Goal: Task Accomplishment & Management: Complete application form

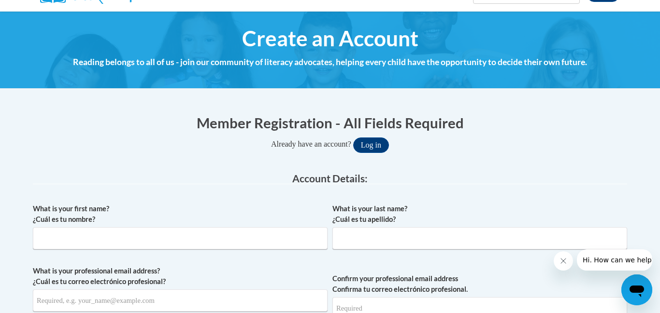
scroll to position [94, 0]
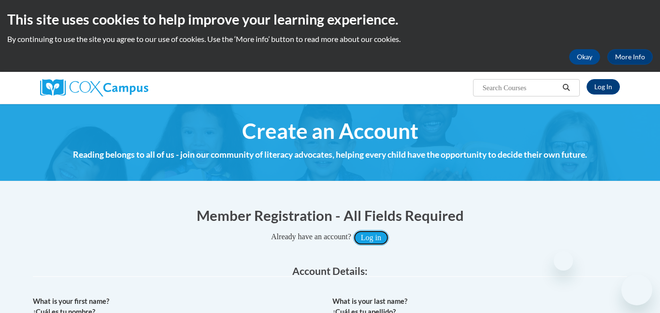
click at [372, 239] on button "Log in" at bounding box center [371, 237] width 36 height 15
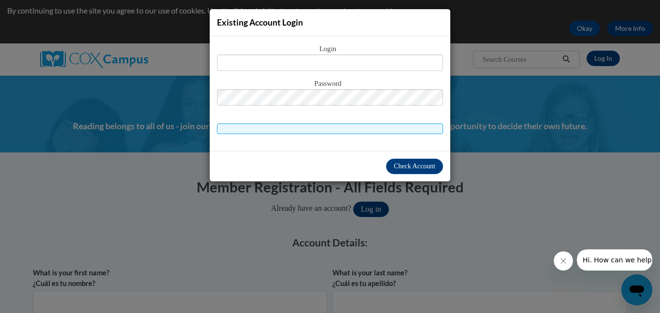
click at [271, 143] on div "Login Password" at bounding box center [330, 93] width 240 height 115
click at [487, 217] on div "Existing Account Login Login Password" at bounding box center [330, 156] width 660 height 313
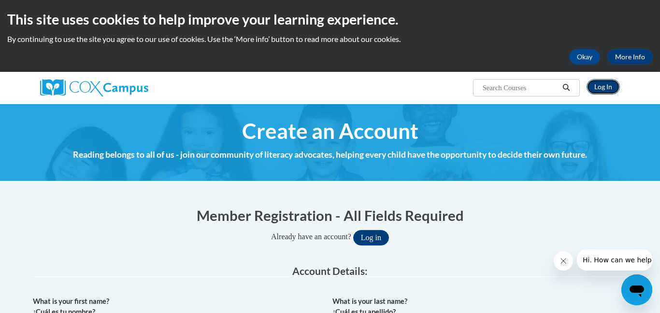
click at [605, 91] on link "Log In" at bounding box center [602, 86] width 33 height 15
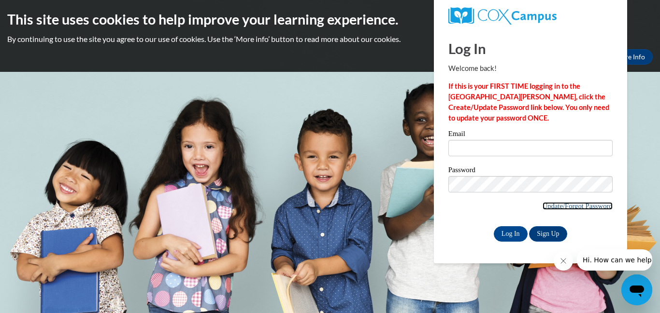
click at [581, 202] on link "Update/Forgot Password" at bounding box center [577, 206] width 70 height 8
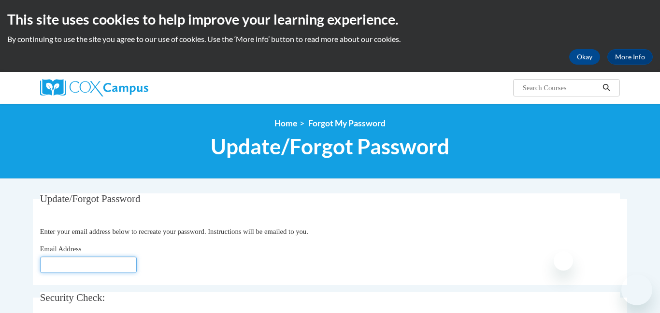
scroll to position [13, 0]
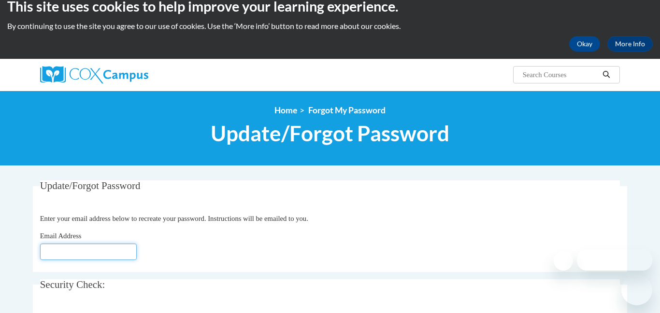
click at [101, 250] on input "Email Address" at bounding box center [88, 252] width 97 height 16
click at [101, 249] on input "Email Address" at bounding box center [88, 252] width 97 height 16
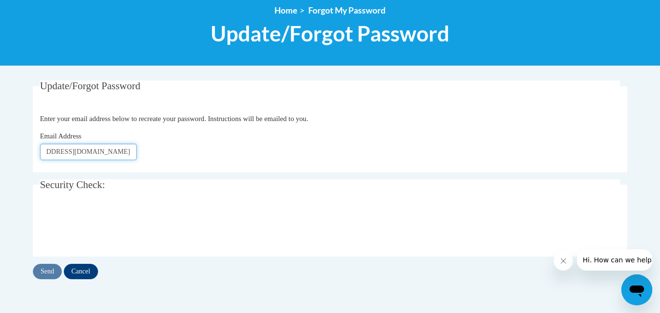
scroll to position [130, 0]
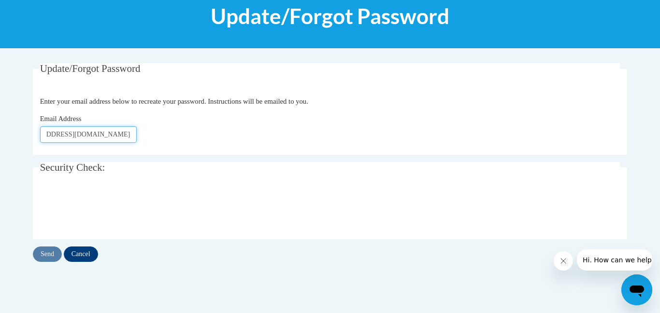
type input "tcheevers9020@stu.southernregional.edu"
click at [42, 255] on input "Send" at bounding box center [47, 254] width 29 height 15
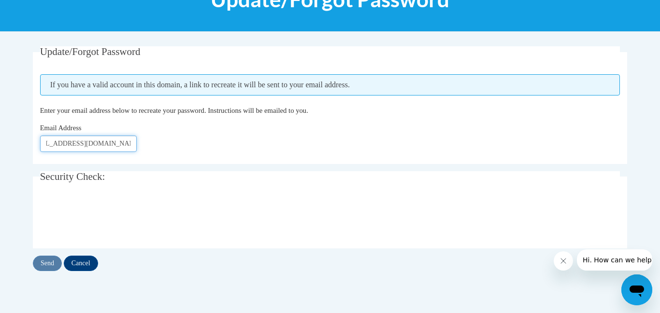
scroll to position [0, 40]
drag, startPoint x: 130, startPoint y: 141, endPoint x: 132, endPoint y: 149, distance: 8.1
click at [132, 149] on input "[EMAIL_ADDRESS][DOMAIN_NAME]" at bounding box center [88, 144] width 97 height 16
click at [164, 140] on div "Email Address tcheevers9020@stu.southernregional.edu" at bounding box center [330, 137] width 580 height 29
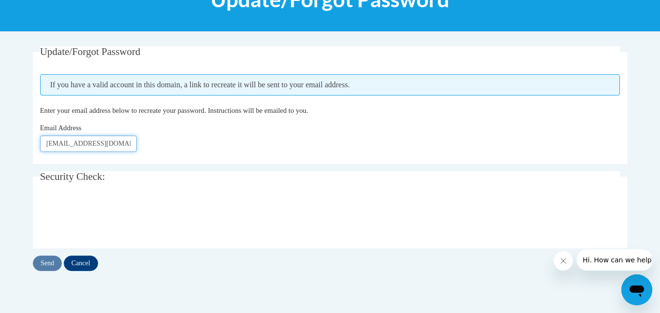
scroll to position [0, 40]
drag, startPoint x: 113, startPoint y: 144, endPoint x: 153, endPoint y: 147, distance: 40.1
click at [153, 147] on div "Email Address tcheevers9020@stu.southernregional.edu" at bounding box center [330, 137] width 580 height 29
click at [160, 144] on div "Email Address tcheevers9020@stu.southernregional.edu" at bounding box center [330, 137] width 580 height 29
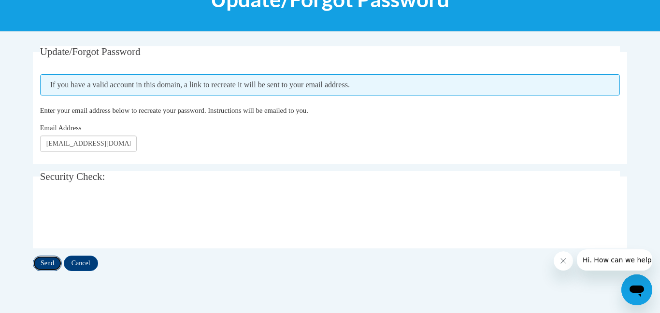
click at [48, 260] on input "Send" at bounding box center [47, 263] width 29 height 15
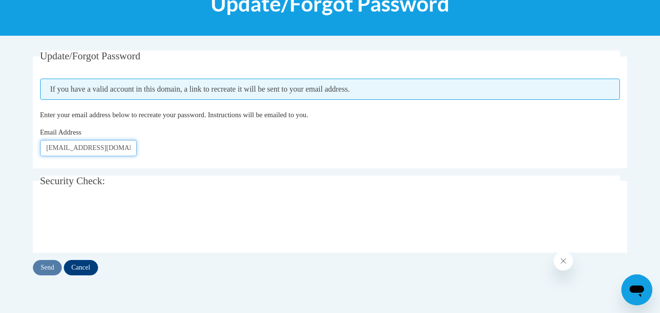
drag, startPoint x: 83, startPoint y: 146, endPoint x: 144, endPoint y: 150, distance: 61.0
click at [113, 150] on input "[EMAIL_ADDRESS][DOMAIN_NAME]" at bounding box center [88, 148] width 97 height 16
click at [131, 152] on input "[EMAIL_ADDRESS][DOMAIN_NAME]" at bounding box center [88, 148] width 97 height 16
drag, startPoint x: 144, startPoint y: 150, endPoint x: 123, endPoint y: 149, distance: 21.3
click at [170, 148] on div "Email Address tcheevers9020@stu.southernregional.edu" at bounding box center [330, 141] width 580 height 29
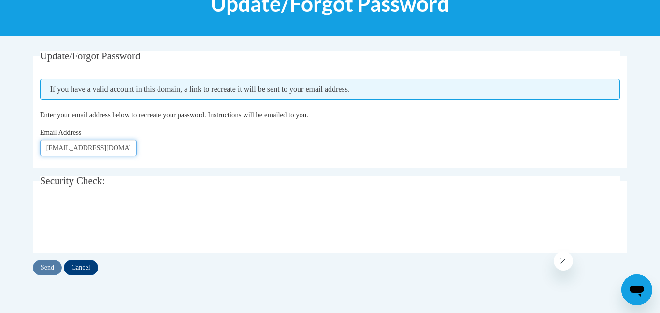
click at [121, 149] on input "tcheevers9020@stu.southernregional.edu" at bounding box center [88, 148] width 97 height 16
drag, startPoint x: 121, startPoint y: 149, endPoint x: 158, endPoint y: 151, distance: 37.2
click at [158, 151] on div "Email Address tcheevers9020@stu.southernregional.edu" at bounding box center [330, 141] width 580 height 29
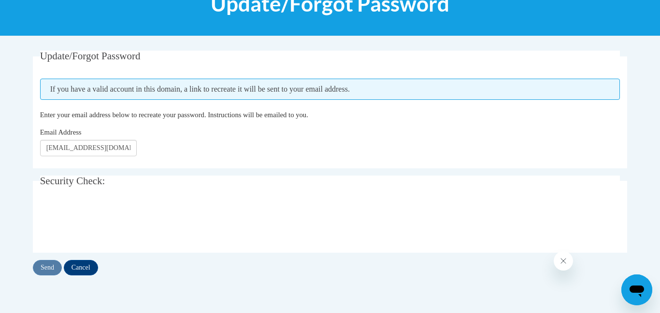
click at [171, 149] on div "Email Address tcheevers9020@stu.southernregional.edu" at bounding box center [330, 141] width 580 height 29
click at [45, 271] on input "Send" at bounding box center [47, 267] width 29 height 15
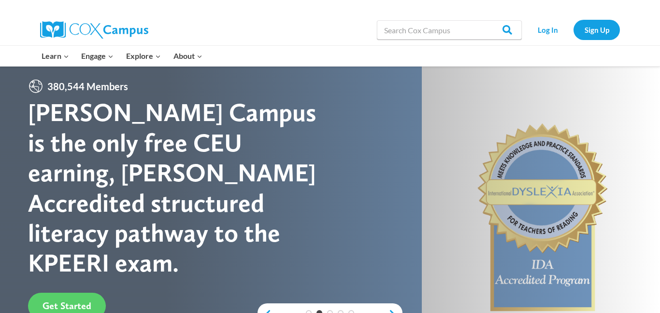
scroll to position [12, 0]
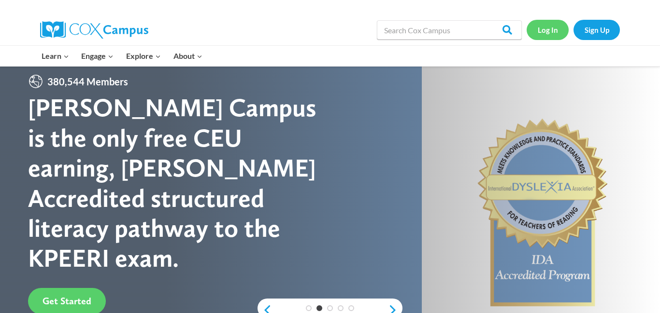
click at [548, 34] on link "Log In" at bounding box center [547, 30] width 42 height 20
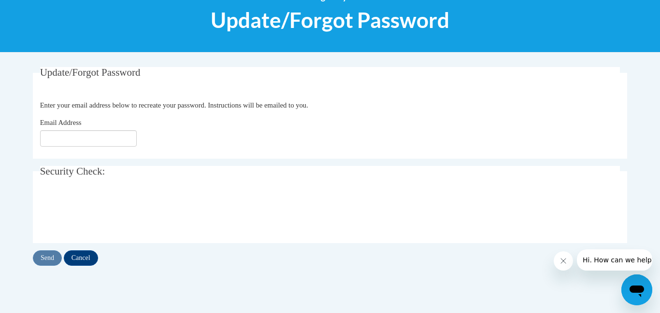
scroll to position [126, 0]
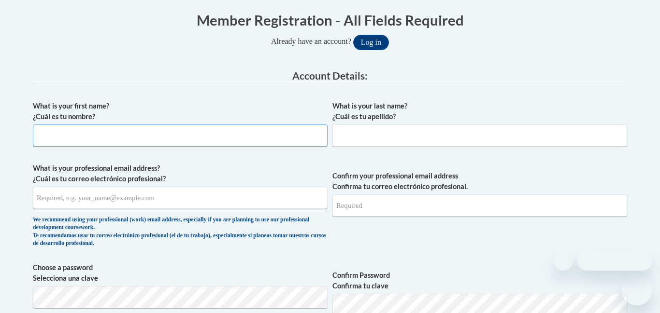
click at [66, 138] on input "What is your first name? ¿Cuál es tu nombre?" at bounding box center [180, 136] width 295 height 22
click at [362, 136] on input "What is your last name? ¿Cuál es tu apellido?" at bounding box center [479, 136] width 295 height 22
click at [228, 141] on input "What is your first name? ¿Cuál es tu nombre?" at bounding box center [180, 136] width 295 height 22
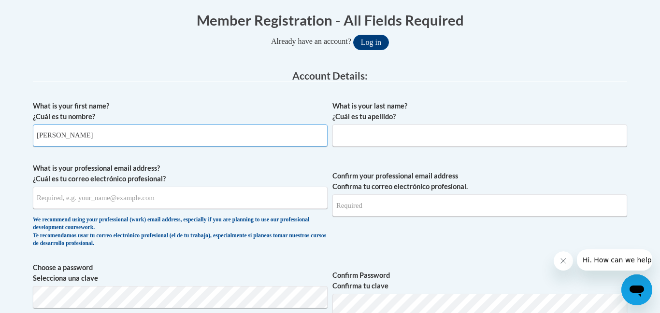
type input "Tyrell"
click at [457, 138] on input "What is your last name? ¿Cuál es tu apellido?" at bounding box center [479, 136] width 295 height 22
type input "Cheevers"
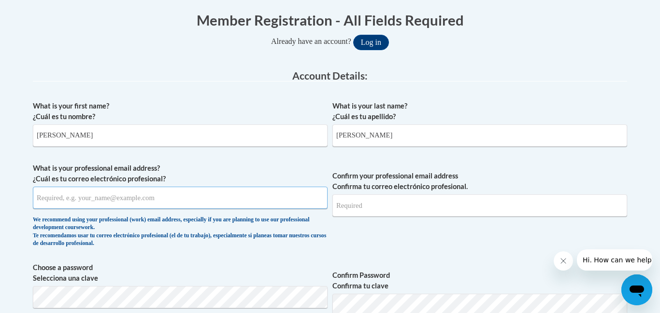
click at [189, 202] on input "What is your professional email address? ¿Cuál es tu correo electrónico profesi…" at bounding box center [180, 198] width 295 height 22
type input "tcheevers9020@stu.southernregional.edu"
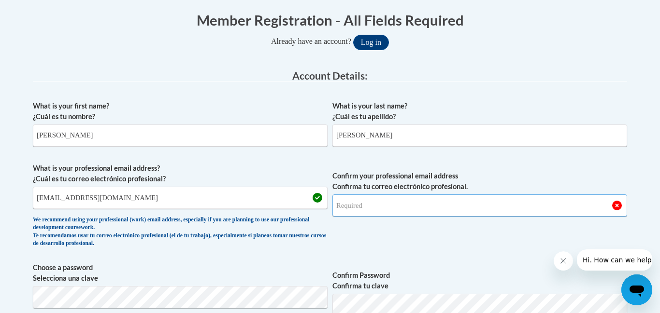
click at [351, 202] on input "Confirm your professional email address Confirma tu correo electrónico profesio…" at bounding box center [479, 206] width 295 height 22
type input "tcheevers9020@stu.southernregional.edu"
click at [409, 239] on span "Confirm your professional email address Confirma tu correo electrónico profesio…" at bounding box center [479, 207] width 295 height 89
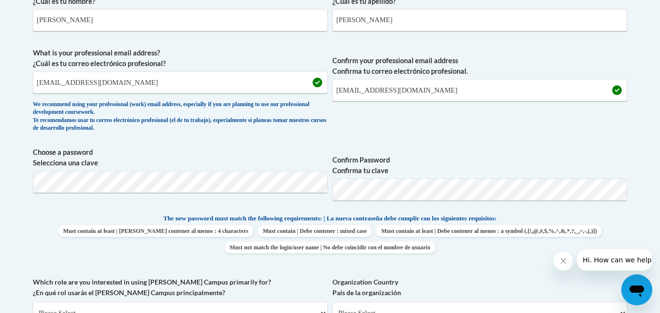
scroll to position [323, 0]
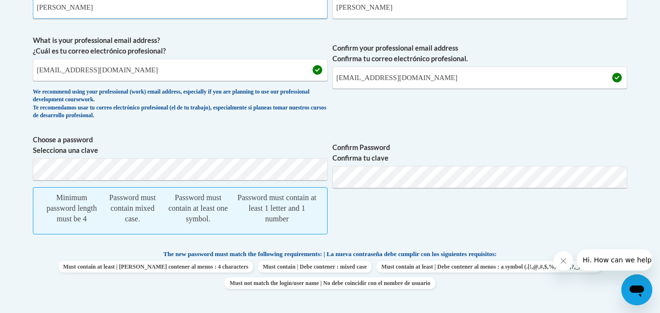
click at [265, 18] on input "Tyrell" at bounding box center [180, 8] width 295 height 22
click at [215, 9] on input "Tyrell" at bounding box center [180, 8] width 295 height 22
type input "Tyrell"
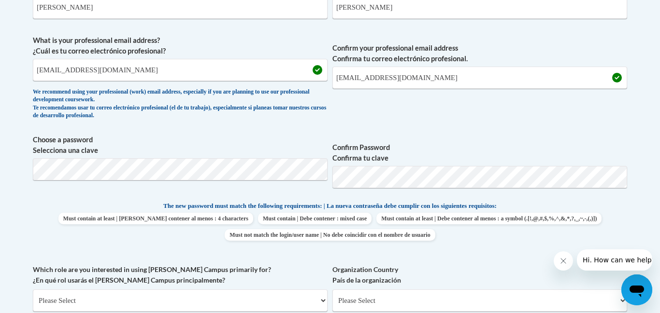
click at [476, 117] on span "Confirm your professional email address Confirma tu correo electrónico profesio…" at bounding box center [479, 79] width 295 height 89
click at [493, 75] on input "tcheevers9020@stu.southernregional.edu" at bounding box center [479, 78] width 295 height 22
type input "tcheevers9020@stu.southernregional.edu"
click at [267, 18] on div "What is your first name? ¿Cuál es tu nombre? Tyrell" at bounding box center [180, -1] width 295 height 53
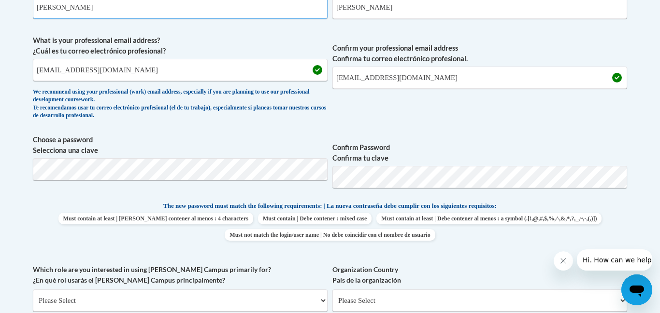
click at [268, 17] on input "Tyrell" at bounding box center [180, 8] width 295 height 22
click at [231, 187] on span "Choose a password Selecciona una clave" at bounding box center [180, 165] width 295 height 61
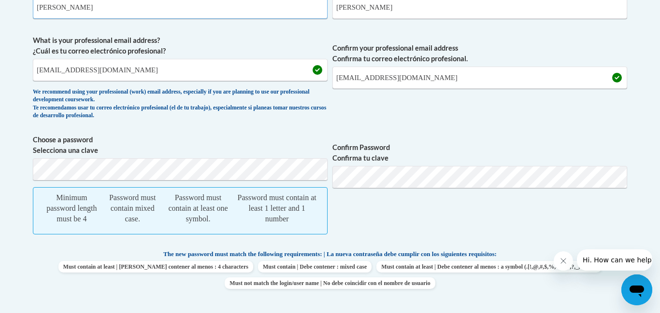
click at [249, 15] on input "Tyrell" at bounding box center [180, 8] width 295 height 22
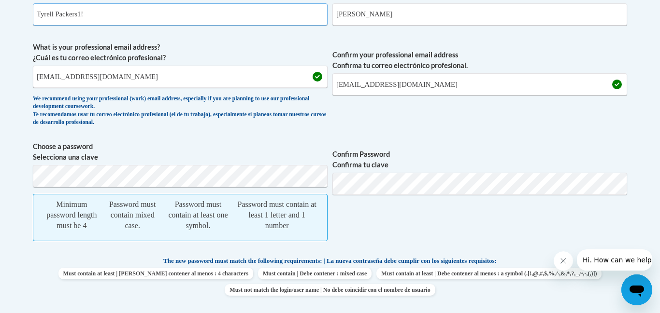
scroll to position [314, 0]
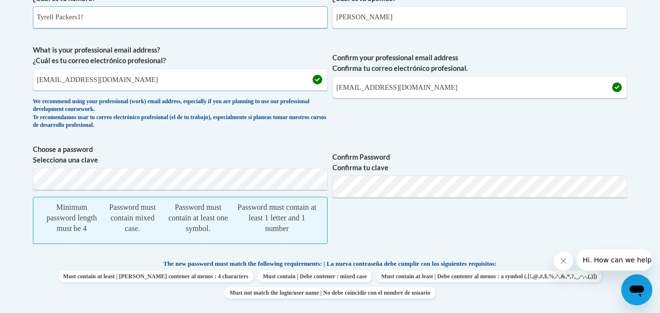
drag, startPoint x: 92, startPoint y: 11, endPoint x: 56, endPoint y: 17, distance: 35.8
click at [56, 17] on input "Tyrell Packers1!" at bounding box center [180, 17] width 295 height 22
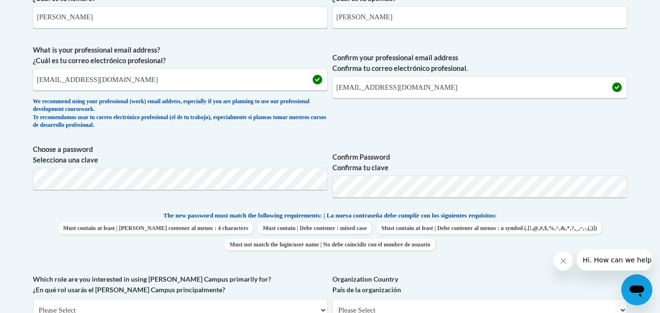
click at [233, 141] on div "What is your first name? ¿Cuál es tu nombre? Tyrell What is your last name? ¿Cu…" at bounding box center [330, 198] width 594 height 440
drag, startPoint x: 255, startPoint y: 45, endPoint x: 255, endPoint y: 36, distance: 8.7
click at [257, 41] on div "What is your first name? ¿Cuál es tu nombre? Tyrell What is your last name? ¿Cu…" at bounding box center [330, 198] width 594 height 440
click at [266, 20] on input "Tyrell" at bounding box center [180, 17] width 295 height 22
drag, startPoint x: 113, startPoint y: 22, endPoint x: 57, endPoint y: 15, distance: 57.0
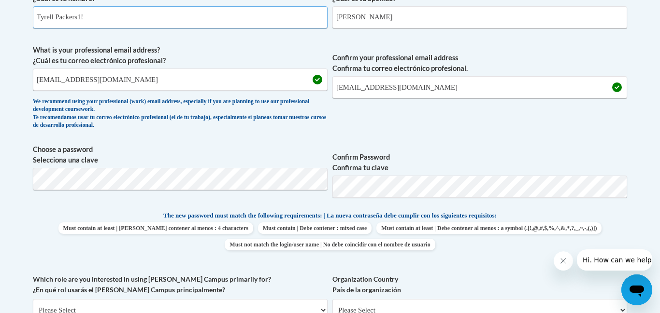
click at [57, 15] on input "Tyrell Packers1!" at bounding box center [180, 17] width 295 height 22
type input "Tyrell"
click at [605, 225] on span "Must contain at least | Debe contener al menos : 4 characters Must contain | De…" at bounding box center [330, 237] width 594 height 28
click at [572, 207] on div "What is your first name? ¿Cuál es tu nombre? Tyrell What is your last name? ¿Cu…" at bounding box center [330, 198] width 594 height 440
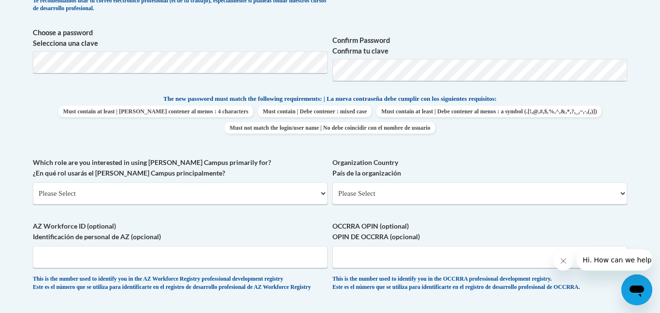
scroll to position [440, 0]
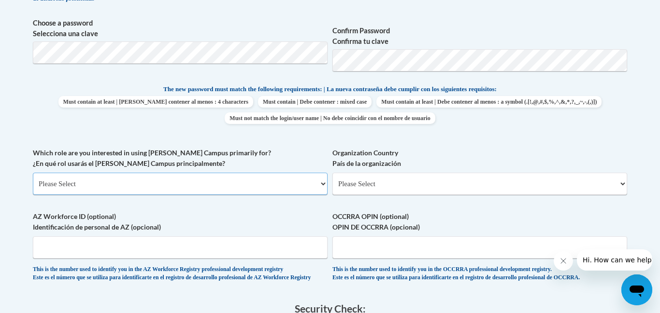
click at [230, 188] on select "Please Select College/University | Colegio/Universidad Community/Nonprofit Part…" at bounding box center [180, 184] width 295 height 22
select select "5a18ea06-2b54-4451-96f2-d152daf9eac5"
click at [33, 173] on select "Please Select College/University | Colegio/Universidad Community/Nonprofit Part…" at bounding box center [180, 184] width 295 height 22
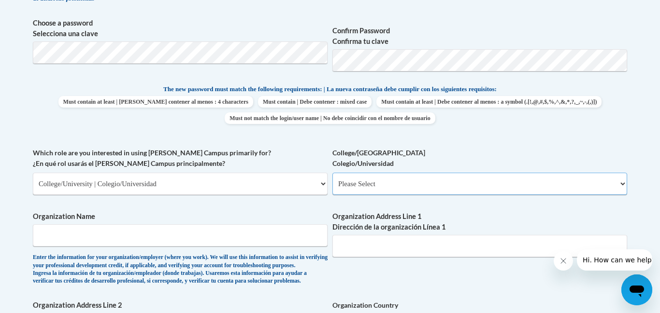
click at [373, 185] on select "Please Select College/University Staff | Empleado universitario College/Univers…" at bounding box center [479, 184] width 295 height 22
select select "99b32b07-cffc-426c-8bf6-0cd77760d84b"
click at [332, 173] on select "Please Select College/University Staff | Empleado universitario College/Univers…" at bounding box center [479, 184] width 295 height 22
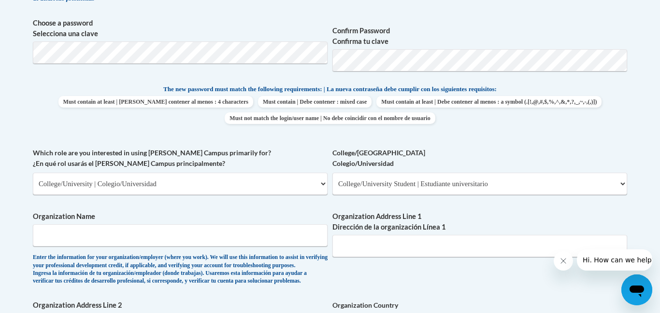
click at [199, 224] on span "Organization Name Enter the information for your organization/employer (where y…" at bounding box center [180, 248] width 295 height 74
click at [189, 238] on input "Organization Name" at bounding box center [180, 236] width 295 height 22
type input "s"
type input "Southern Regional Technical College"
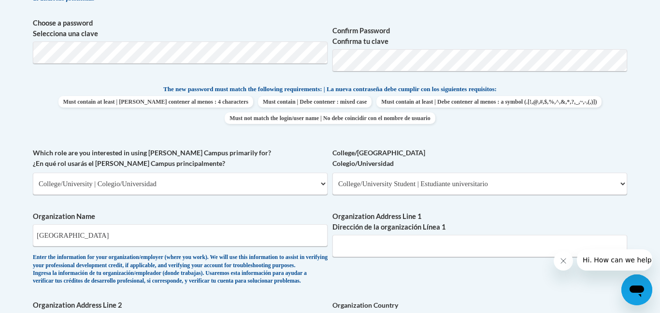
drag, startPoint x: 546, startPoint y: 198, endPoint x: 496, endPoint y: 336, distance: 146.9
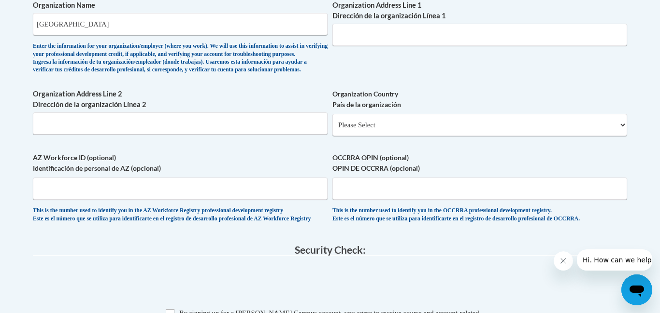
scroll to position [658, 0]
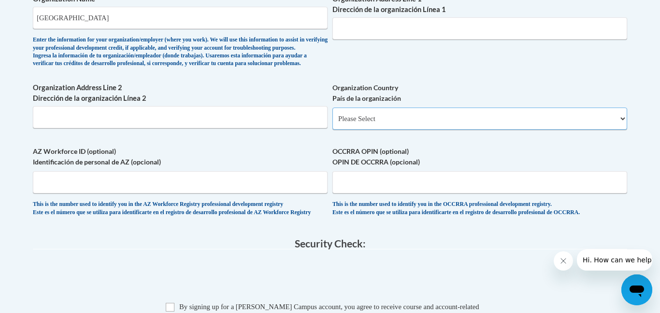
click at [466, 130] on select "Please Select United States | Estados Unidos Outside of the United States | Fue…" at bounding box center [479, 119] width 295 height 22
select select "ad49bcad-a171-4b2e-b99c-48b446064914"
click at [332, 123] on select "Please Select United States | Estados Unidos Outside of the United States | Fue…" at bounding box center [479, 119] width 295 height 22
select select
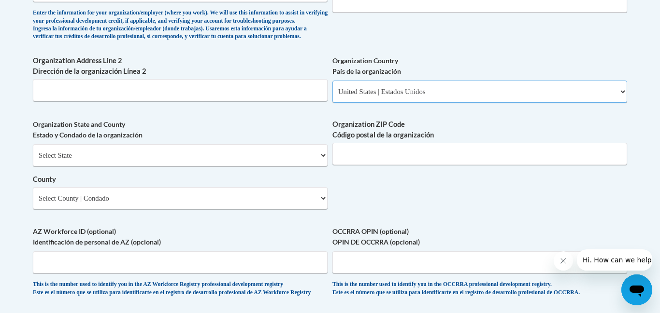
scroll to position [693, 0]
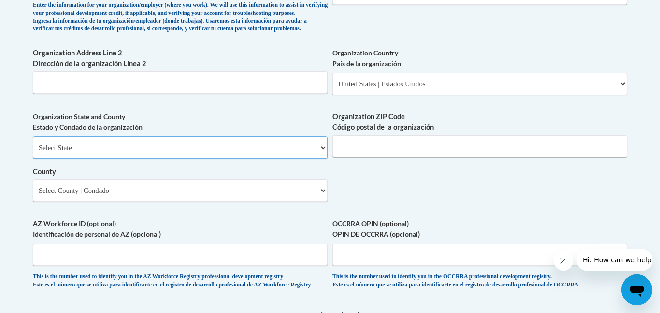
click at [247, 159] on select "Select State Alabama Alaska Arizona Arkansas California Colorado Connecticut De…" at bounding box center [180, 148] width 295 height 22
select select "Georgia"
click at [33, 153] on select "Select State Alabama Alaska Arizona Arkansas California Colorado Connecticut De…" at bounding box center [180, 148] width 295 height 22
click at [394, 153] on input "Organization ZIP Code Código postal de la organización" at bounding box center [479, 146] width 295 height 22
type input "31768"
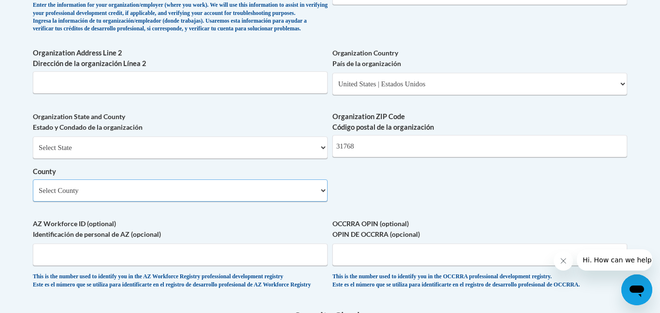
click at [167, 202] on select "Select County Appling Atkinson Bacon Baker Baldwin Banks Barrow Bartow Ben Hill…" at bounding box center [180, 191] width 295 height 22
select select "Colquitt"
click at [33, 196] on select "Select County Appling Atkinson Bacon Baker Baldwin Banks Barrow Bartow Ben Hill…" at bounding box center [180, 191] width 295 height 22
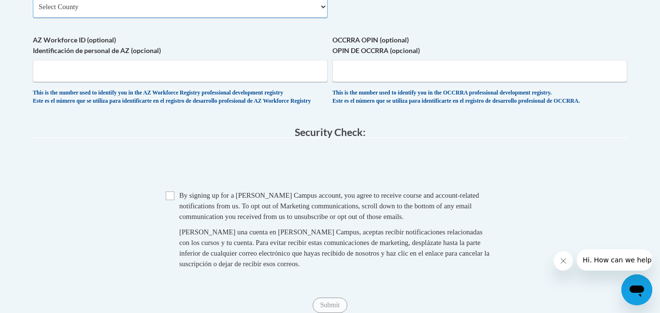
scroll to position [878, 0]
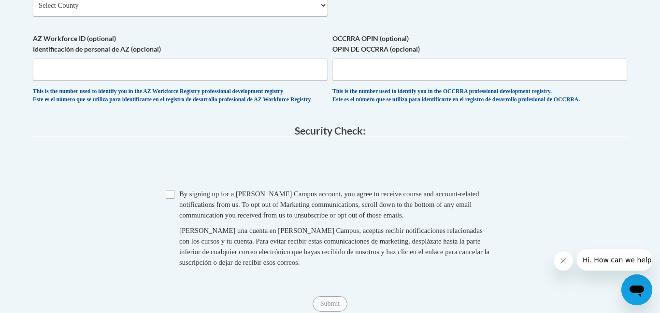
click at [178, 216] on span "Checkbox By signing up for a Cox Campus account, you agree to receive course an…" at bounding box center [330, 233] width 328 height 89
click at [167, 199] on input "Checkbox" at bounding box center [170, 194] width 9 height 9
checkbox input "true"
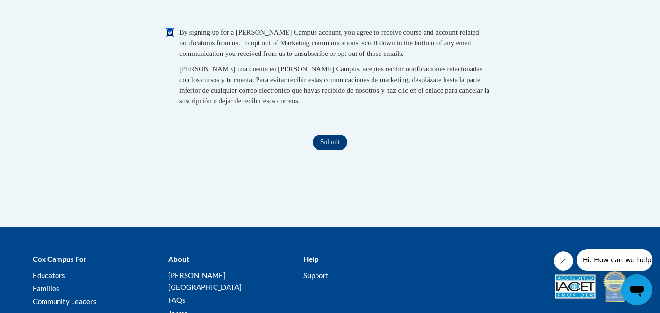
scroll to position [1094, 0]
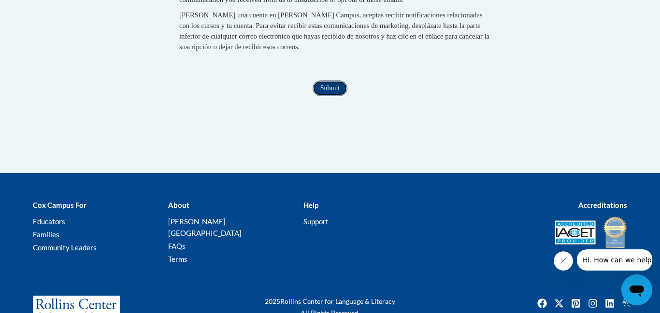
click at [315, 96] on input "Submit" at bounding box center [329, 88] width 35 height 15
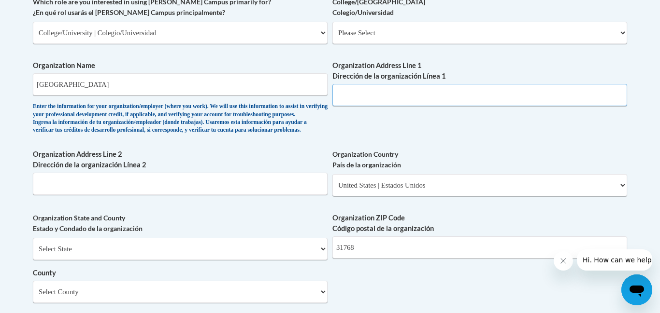
scroll to position [529, 0]
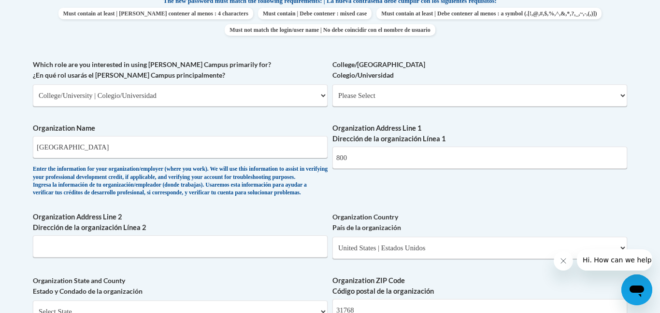
click at [642, 43] on body "This site uses cookies to help improve your learning experience. By continuing …" at bounding box center [330, 190] width 660 height 1438
click at [430, 160] on input "800" at bounding box center [479, 158] width 295 height 22
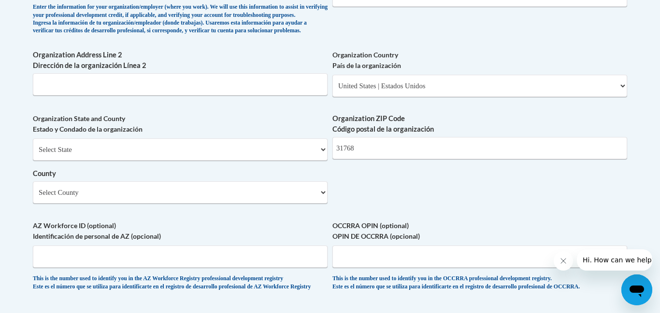
scroll to position [677, 0]
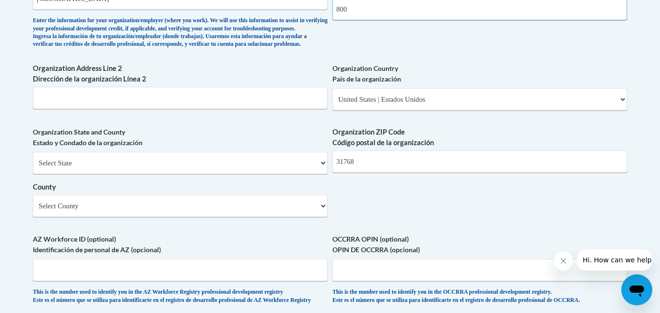
click at [422, 11] on input "800" at bounding box center [479, 9] width 295 height 22
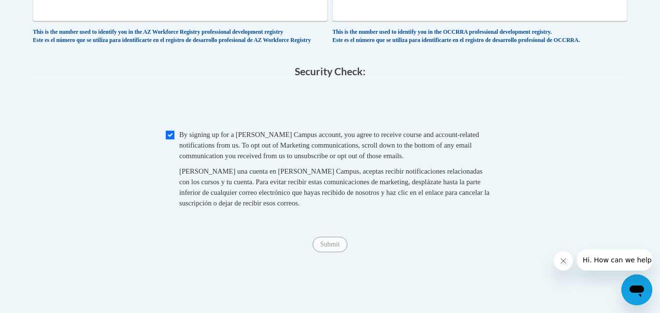
scroll to position [946, 0]
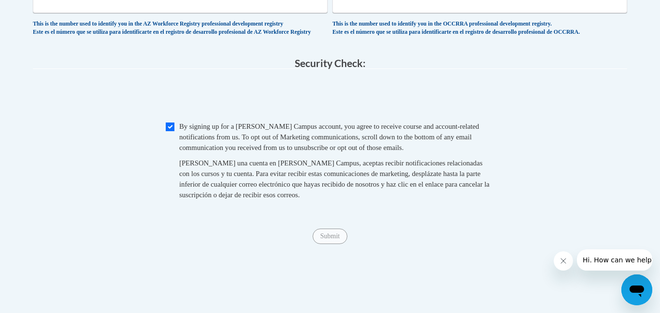
type input "800 N veterans parkwy"
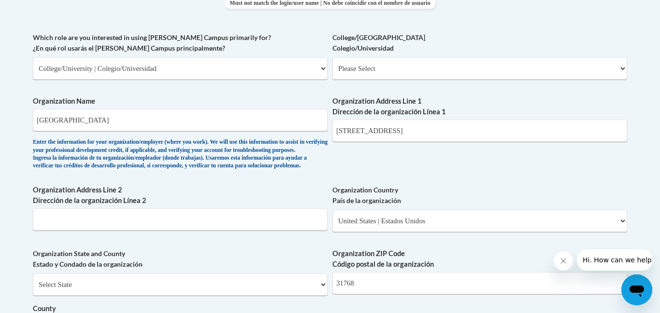
scroll to position [561, 0]
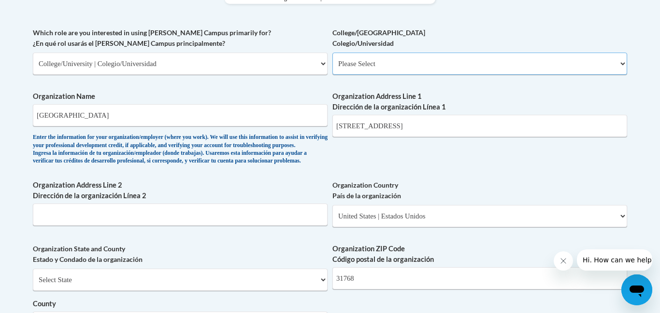
click at [406, 59] on select "Please Select College/University Staff | Empleado universitario College/Univers…" at bounding box center [479, 64] width 295 height 22
select select "c8743970-7742-49d2-af9e-5c4138019e9a"
click at [332, 53] on select "Please Select College/University Staff | Empleado universitario College/Univers…" at bounding box center [479, 64] width 295 height 22
select select "null"
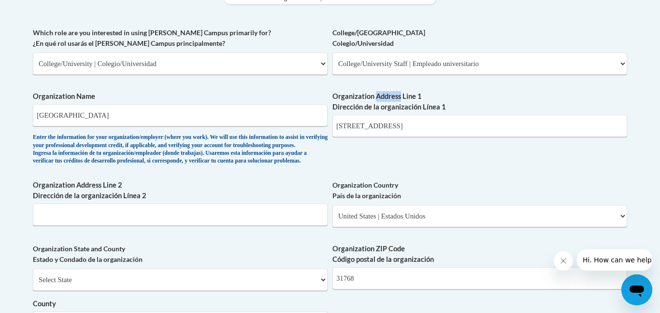
click at [388, 99] on label "Organization Address Line 1 Dirección de la organización Línea 1" at bounding box center [479, 101] width 295 height 21
click at [388, 115] on input "800 N veterans parkwy" at bounding box center [479, 126] width 295 height 22
click at [400, 67] on select "Please Select College/University Staff | Empleado universitario College/Univers…" at bounding box center [479, 64] width 295 height 22
select select "99b32b07-cffc-426c-8bf6-0cd77760d84b"
click at [332, 53] on select "Please Select College/University Staff | Empleado universitario College/Univers…" at bounding box center [479, 64] width 295 height 22
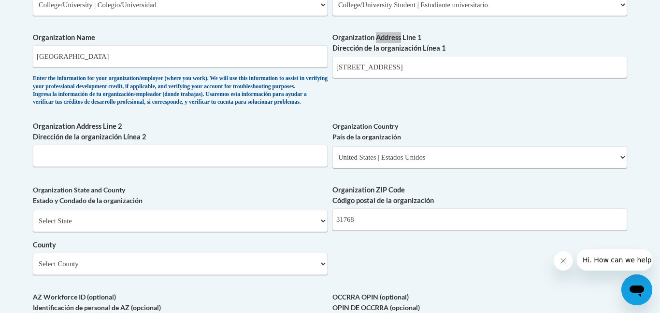
scroll to position [617, 0]
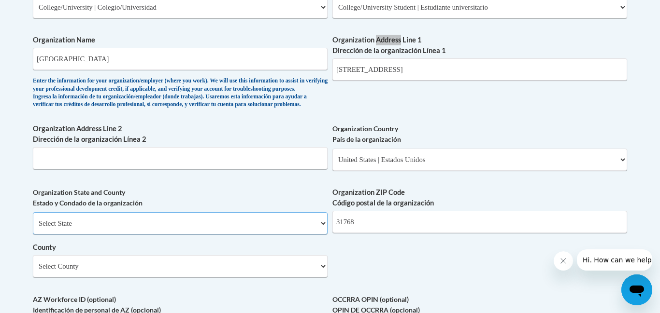
click at [149, 235] on select "Select State Alabama Alaska Arizona Arkansas California Colorado Connecticut De…" at bounding box center [180, 223] width 295 height 22
select select "Georgia"
click at [33, 228] on select "Select State Alabama Alaska Arizona Arkansas California Colorado Connecticut De…" at bounding box center [180, 223] width 295 height 22
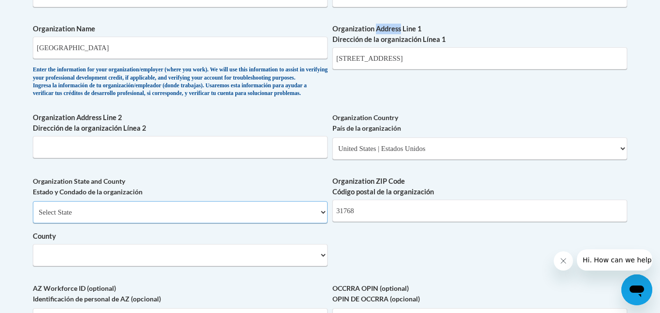
scroll to position [655, 0]
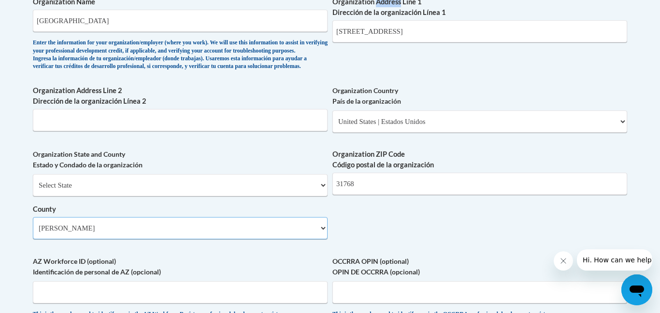
click at [103, 239] on select "Select County Appling Atkinson Bacon Baker Baldwin Banks Barrow Bartow Ben Hill…" at bounding box center [180, 228] width 295 height 22
click at [33, 233] on select "Select County Appling Atkinson Bacon Baker Baldwin Banks Barrow Bartow Ben Hill…" at bounding box center [180, 228] width 295 height 22
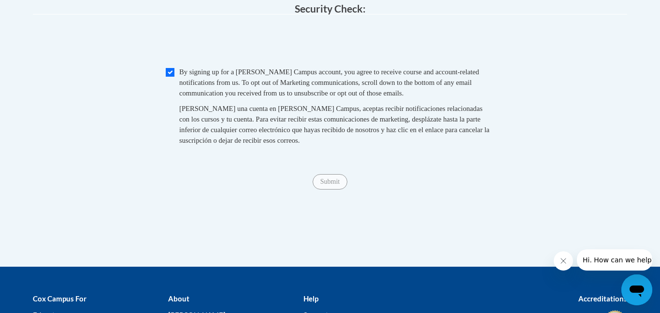
scroll to position [1001, 0]
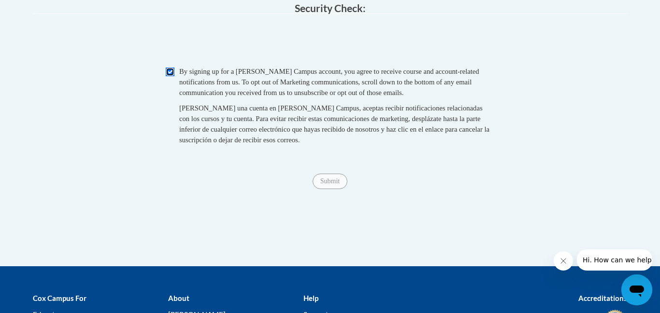
click at [171, 76] on input "Checkbox" at bounding box center [170, 72] width 9 height 9
click at [177, 94] on span "Checkbox By signing up for a Cox Campus account, you agree to receive course an…" at bounding box center [330, 110] width 328 height 89
click at [174, 76] on input "Checkbox" at bounding box center [170, 72] width 9 height 9
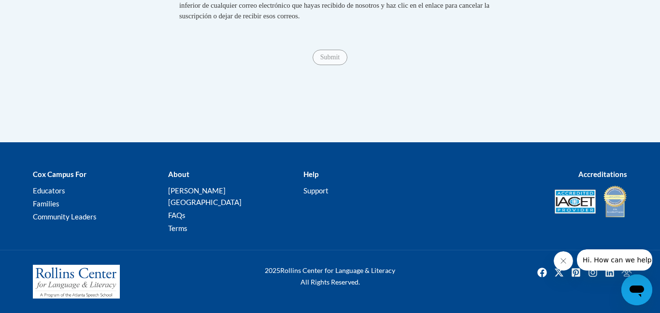
scroll to position [1137, 0]
click at [332, 65] on div "Submit Submit" at bounding box center [330, 57] width 594 height 15
click at [335, 60] on span "Submit" at bounding box center [329, 57] width 35 height 8
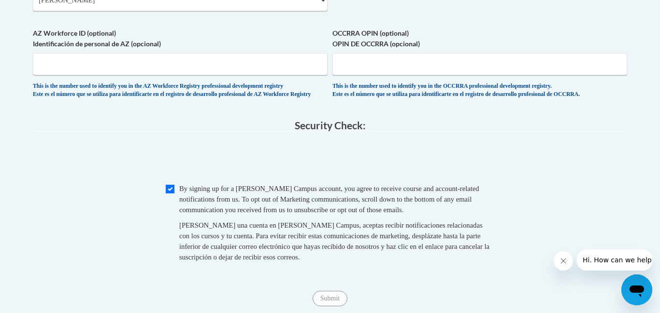
scroll to position [887, 0]
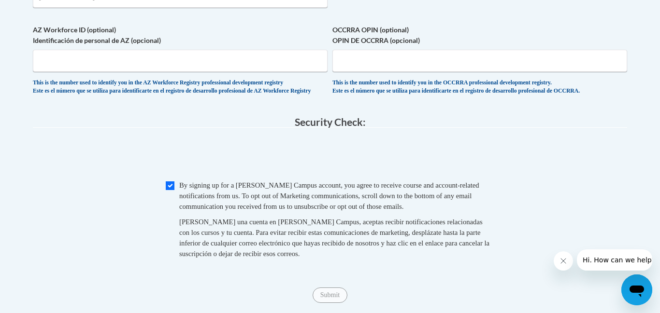
click at [214, 167] on span at bounding box center [330, 157] width 594 height 38
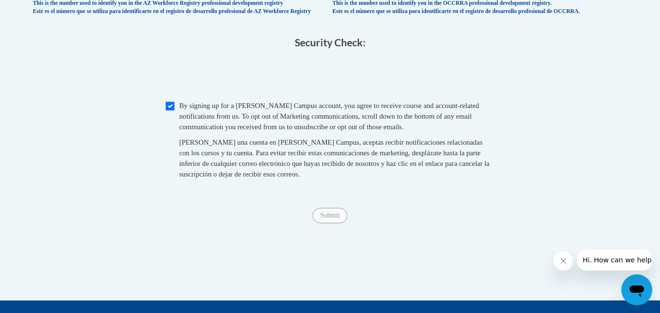
scroll to position [965, 0]
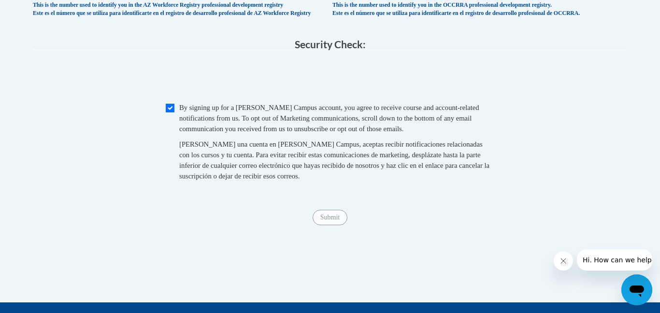
click at [253, 98] on span at bounding box center [330, 79] width 594 height 38
click at [209, 93] on span at bounding box center [330, 79] width 594 height 38
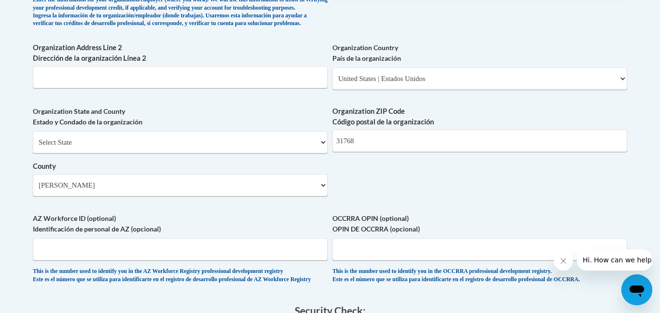
scroll to position [697, 0]
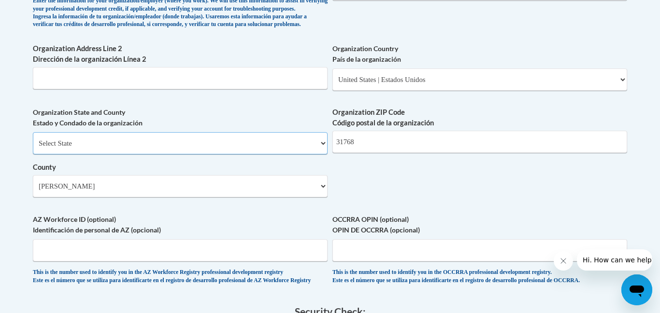
click at [149, 155] on select "Select State Alabama Alaska Arizona Arkansas California Colorado Connecticut De…" at bounding box center [180, 143] width 295 height 22
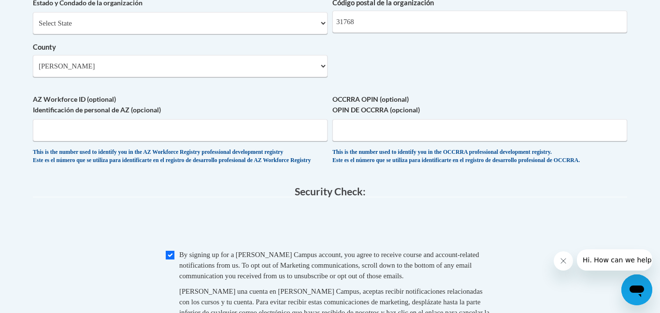
scroll to position [826, 0]
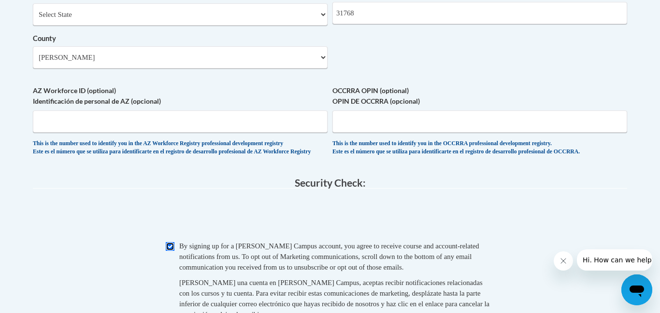
click at [168, 251] on input "Checkbox" at bounding box center [170, 246] width 9 height 9
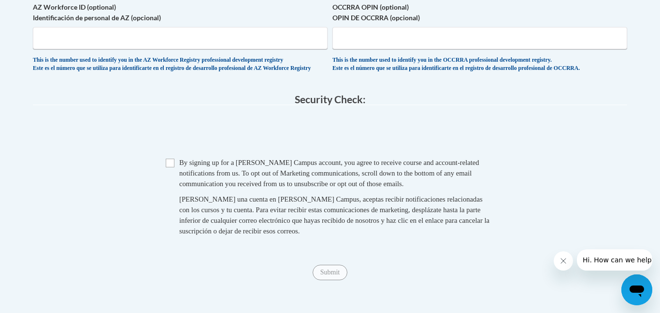
scroll to position [913, 0]
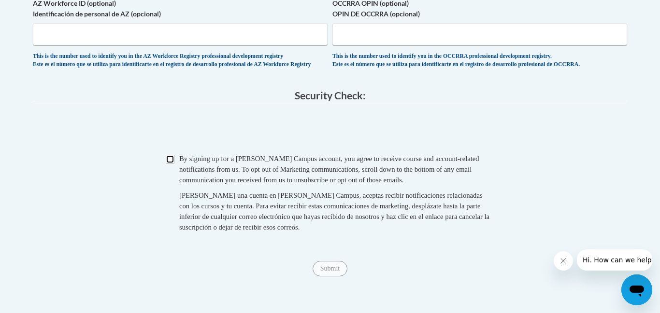
click at [171, 164] on input "Checkbox" at bounding box center [170, 159] width 9 height 9
checkbox input "true"
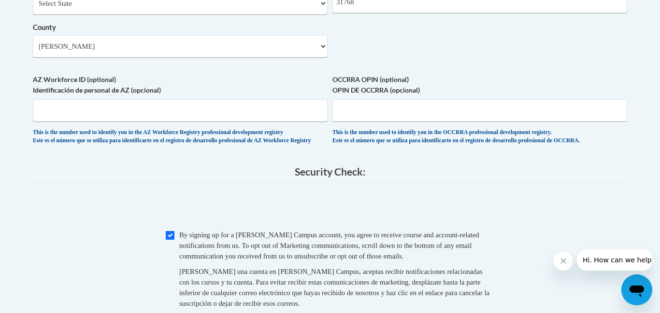
scroll to position [837, 0]
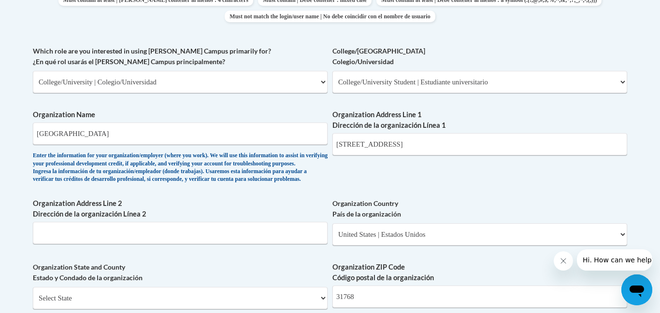
scroll to position [545, 0]
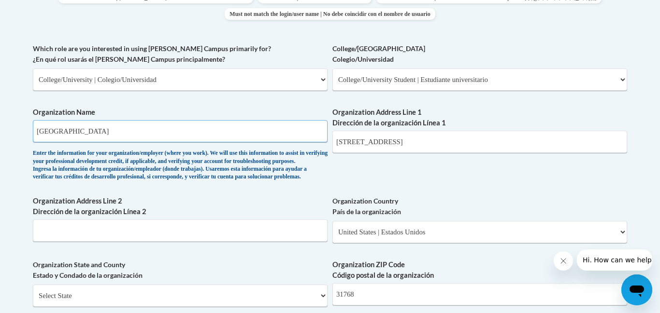
click at [234, 136] on input "Southern Regional Technical College" at bounding box center [180, 131] width 295 height 22
click at [228, 242] on input "Organization Address Line 2 Dirección de la organización Línea 2" at bounding box center [180, 231] width 295 height 22
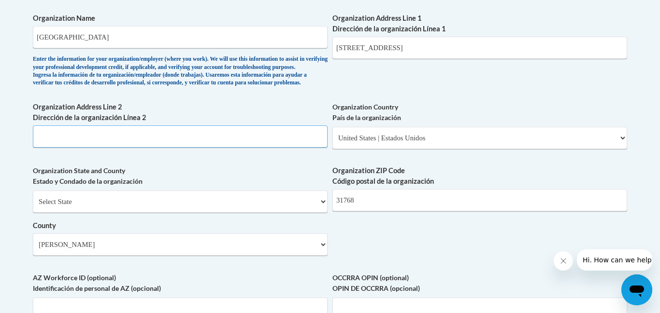
scroll to position [732, 0]
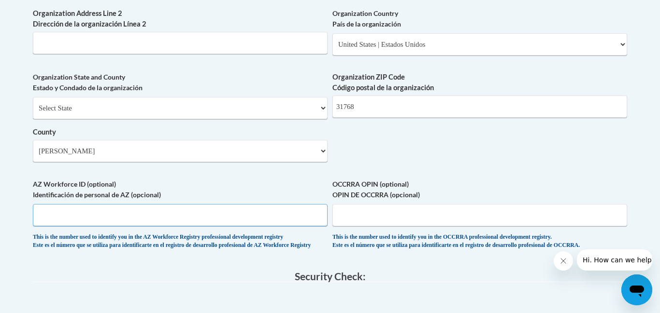
click at [231, 226] on input "AZ Workforce ID (optional) Identificación de personal de AZ (opcional)" at bounding box center [180, 215] width 295 height 22
click at [400, 226] on input "OCCRRA OPIN (optional) OPIN DE OCCRRA (opcional)" at bounding box center [479, 215] width 295 height 22
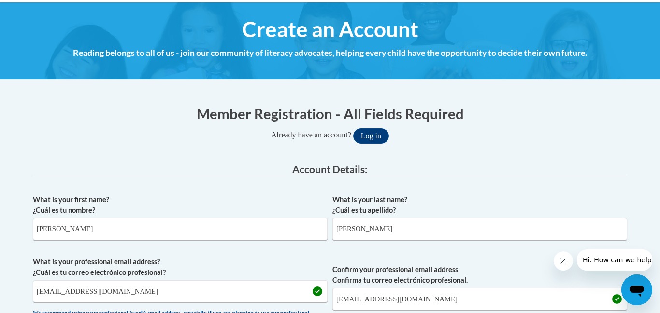
scroll to position [97, 0]
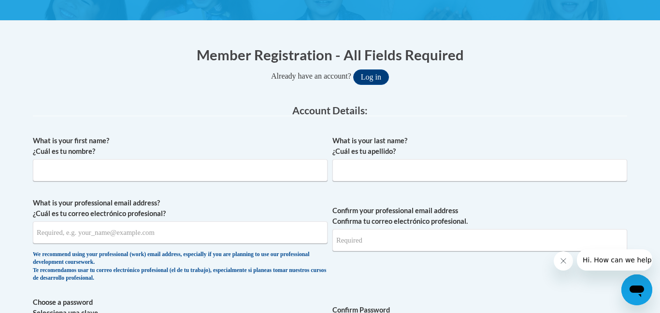
scroll to position [166, 0]
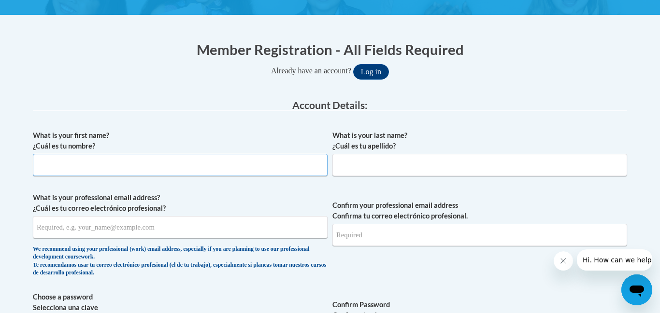
click at [235, 168] on input "What is your first name? ¿Cuál es tu nombre?" at bounding box center [180, 165] width 295 height 22
type input "Tyrell"
type input "Cheevers"
click at [164, 226] on input "What is your professional email address? ¿Cuál es tu correo electrónico profesi…" at bounding box center [180, 227] width 295 height 22
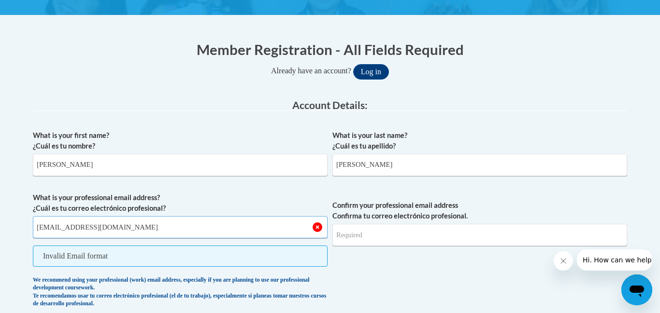
type input "tcheevers9020@stu.southernregional.edu"
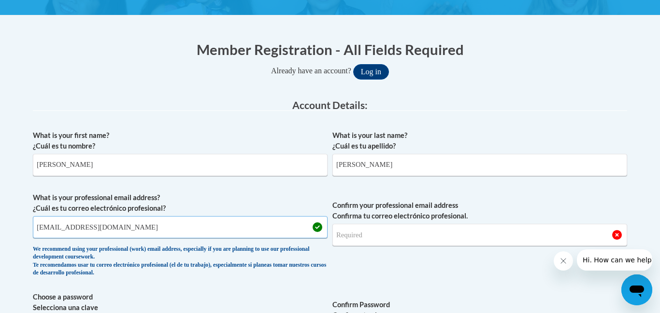
click at [121, 230] on input "tcheevers9020@stu.southernregional.edu" at bounding box center [180, 227] width 295 height 22
click at [397, 238] on input "Confirm your professional email address Confirma tu correo electrónico profesio…" at bounding box center [479, 235] width 295 height 22
click at [390, 234] on input "Confirm your professional email address Confirma tu correo electrónico profesio…" at bounding box center [479, 235] width 295 height 22
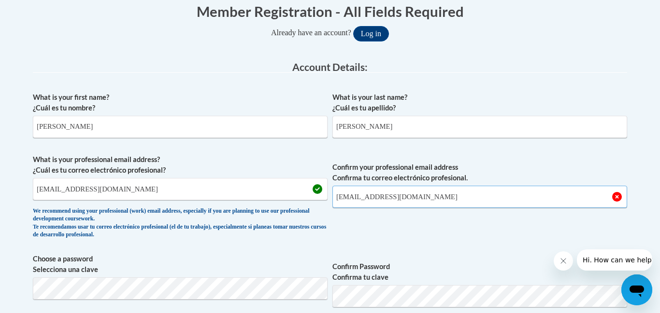
type input "tcheevers9020@stu.southernregional.edu"
click at [423, 227] on span "Confirm your professional email address Confirma tu correo electrónico profesio…" at bounding box center [479, 199] width 295 height 89
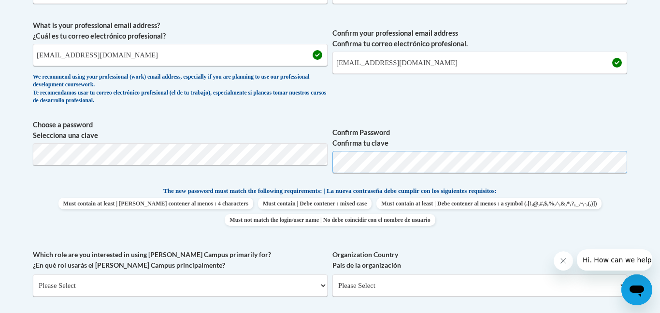
scroll to position [339, 0]
click at [567, 189] on p "The new password must match the following requirements: | La nueva contraseña d…" at bounding box center [330, 191] width 594 height 12
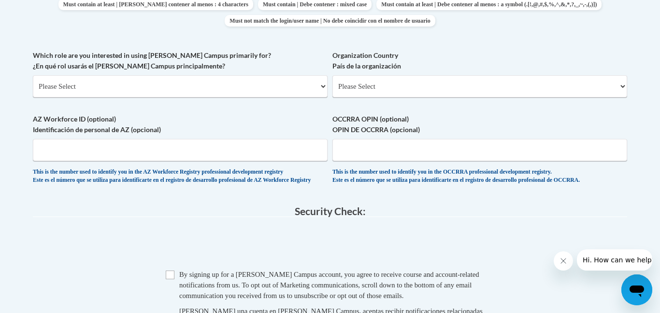
scroll to position [537, 0]
click at [214, 89] on select "Please Select College/University | Colegio/Universidad Community/Nonprofit Part…" at bounding box center [180, 87] width 295 height 22
select select "5a18ea06-2b54-4451-96f2-d152daf9eac5"
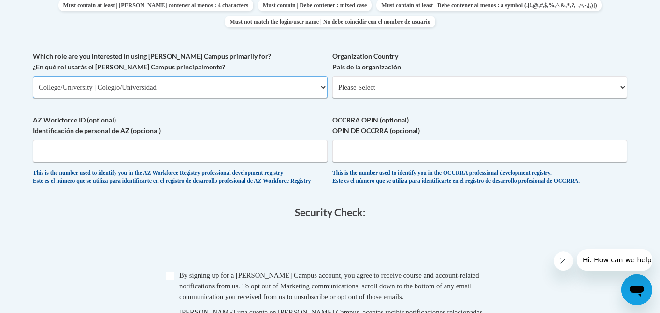
click at [33, 76] on select "Please Select College/University | Colegio/Universidad Community/Nonprofit Part…" at bounding box center [180, 87] width 295 height 22
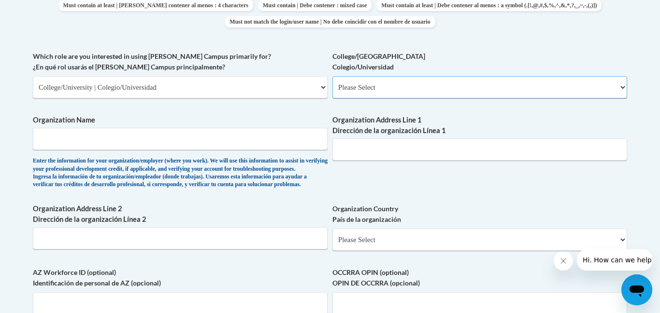
click at [380, 83] on select "Please Select College/University Staff | Empleado universitario College/Univers…" at bounding box center [479, 87] width 295 height 22
select select "99b32b07-cffc-426c-8bf6-0cd77760d84b"
click at [332, 76] on select "Please Select College/University Staff | Empleado universitario College/Univers…" at bounding box center [479, 87] width 295 height 22
click at [182, 138] on input "Organization Name" at bounding box center [180, 139] width 295 height 22
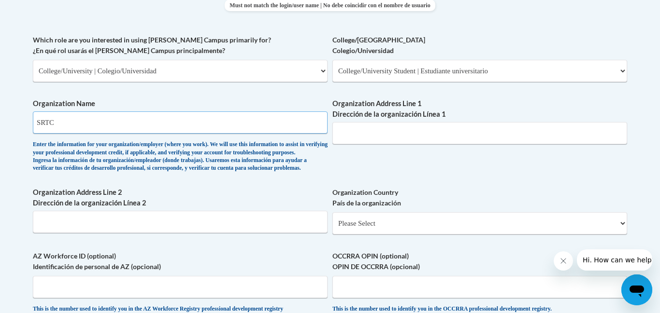
scroll to position [561, 0]
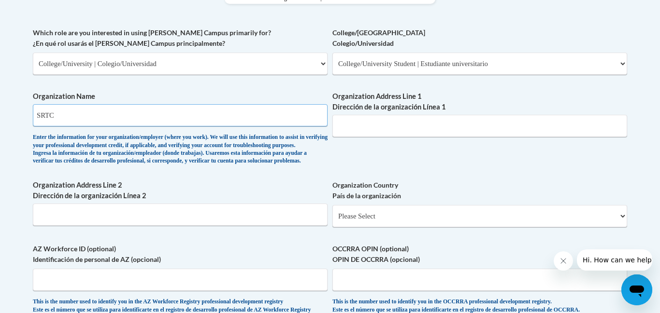
type input "SRTC"
click at [375, 122] on input "Organization Address Line 1 Dirección de la organización Línea 1" at bounding box center [479, 126] width 295 height 22
type input "SRTC"
click at [229, 226] on input "Organization Address Line 2 Dirección de la organización Línea 2" at bounding box center [180, 215] width 295 height 22
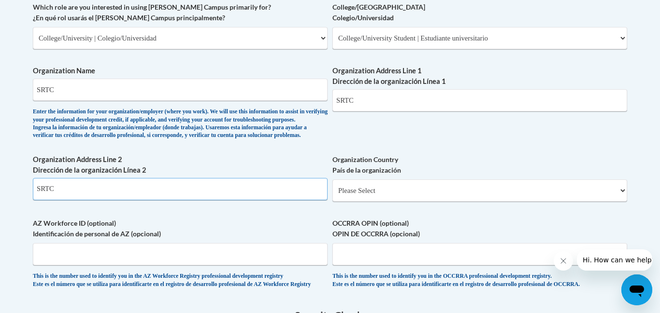
scroll to position [608, 0]
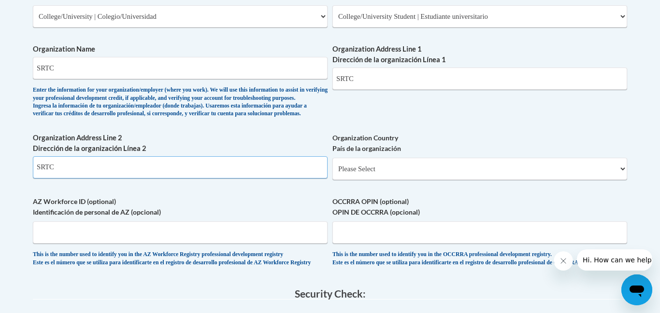
type input "SRTC"
click at [426, 180] on select "Please Select United States | Estados Unidos Outside of the United States | Fue…" at bounding box center [479, 169] width 295 height 22
click at [436, 180] on select "Please Select United States | Estados Unidos Outside of the United States | Fue…" at bounding box center [479, 169] width 295 height 22
select select "ad49bcad-a171-4b2e-b99c-48b446064914"
click at [332, 173] on select "Please Select United States | Estados Unidos Outside of the United States | Fue…" at bounding box center [479, 169] width 295 height 22
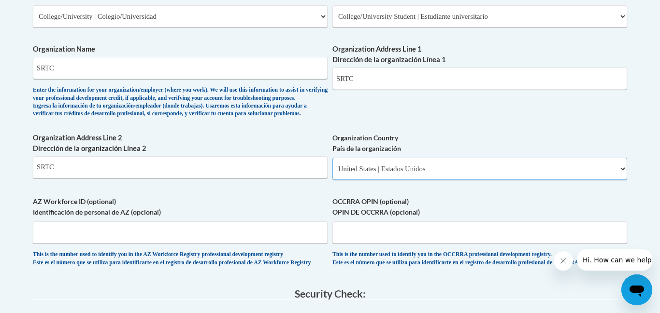
select select
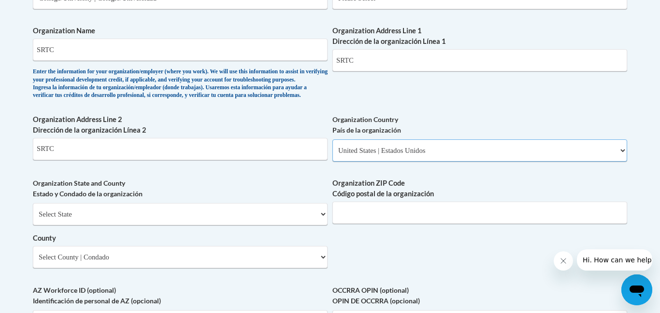
scroll to position [655, 0]
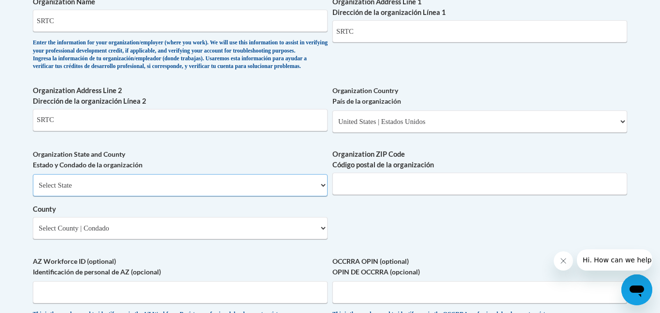
click at [202, 197] on select "Select State Alabama Alaska Arizona Arkansas California Colorado Connecticut De…" at bounding box center [180, 185] width 295 height 22
select select "Georgia"
click at [33, 190] on select "Select State Alabama Alaska Arizona Arkansas California Colorado Connecticut De…" at bounding box center [180, 185] width 295 height 22
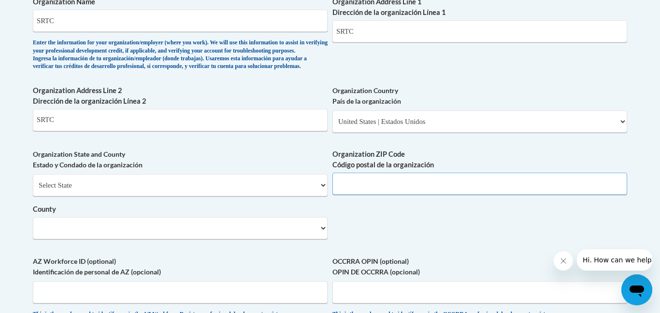
click at [395, 195] on input "Organization ZIP Code Código postal de la organización" at bounding box center [479, 184] width 295 height 22
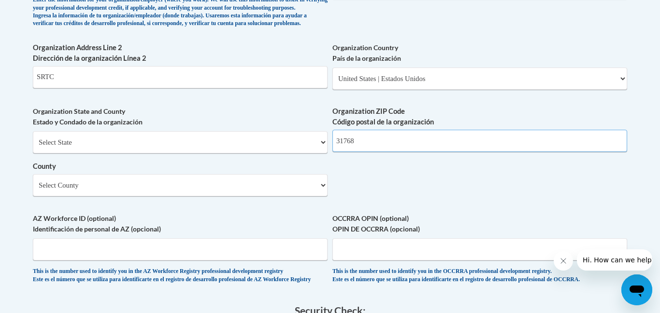
scroll to position [699, 0]
type input "31768"
click at [196, 196] on select "Select County Appling Atkinson Bacon Baker Baldwin Banks Barrow Bartow Ben Hill…" at bounding box center [180, 185] width 295 height 22
click at [195, 196] on select "Select County Appling Atkinson Bacon Baker Baldwin Banks Barrow Bartow Ben Hill…" at bounding box center [180, 185] width 295 height 22
select select "Colquitt"
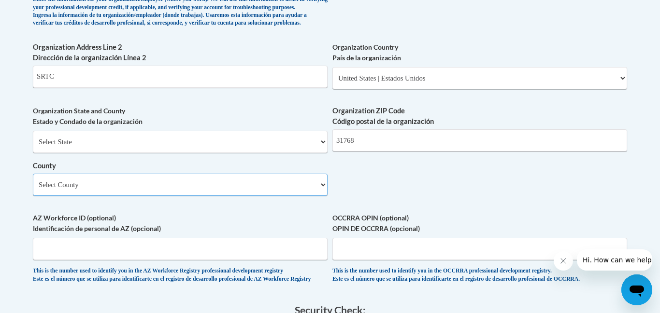
click at [33, 190] on select "Select County Appling Atkinson Bacon Baker Baldwin Banks Barrow Bartow Ben Hill…" at bounding box center [180, 185] width 295 height 22
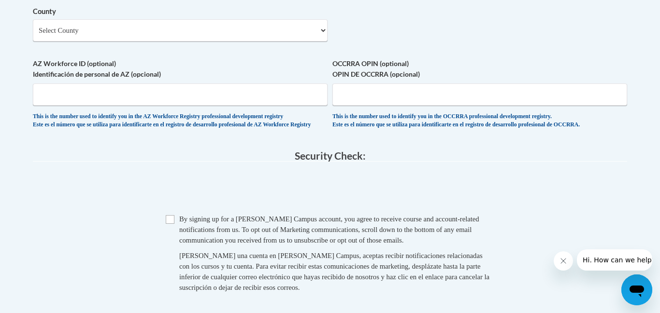
scroll to position [881, 0]
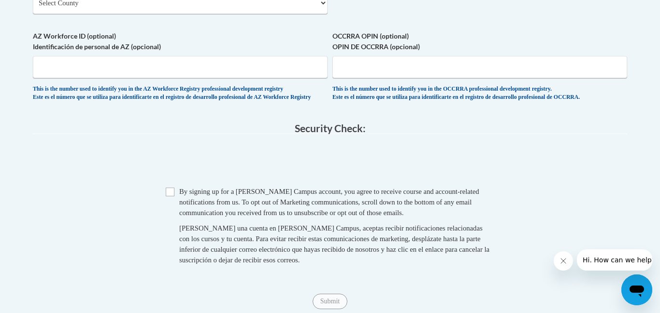
click at [175, 221] on span "Checkbox By signing up for a Cox Campus account, you agree to receive course an…" at bounding box center [330, 230] width 328 height 89
click at [172, 197] on input "Checkbox" at bounding box center [170, 192] width 9 height 9
checkbox input "true"
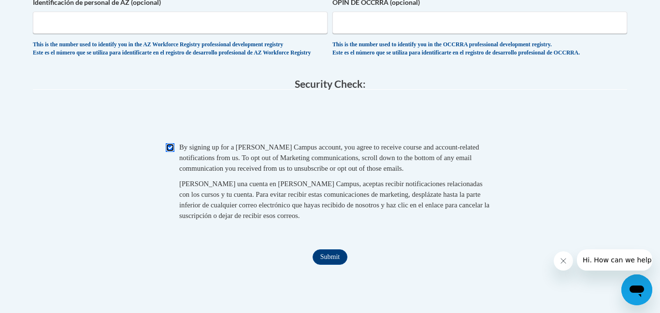
scroll to position [931, 0]
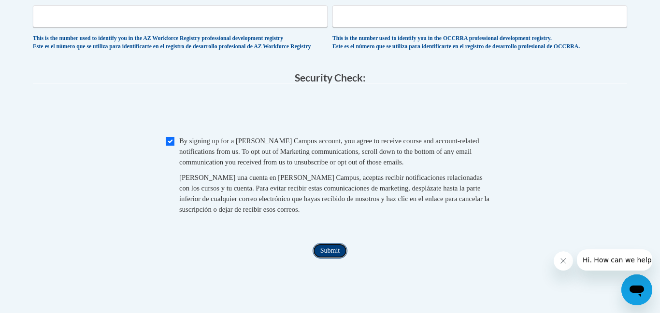
click at [327, 259] on input "Submit" at bounding box center [329, 250] width 35 height 15
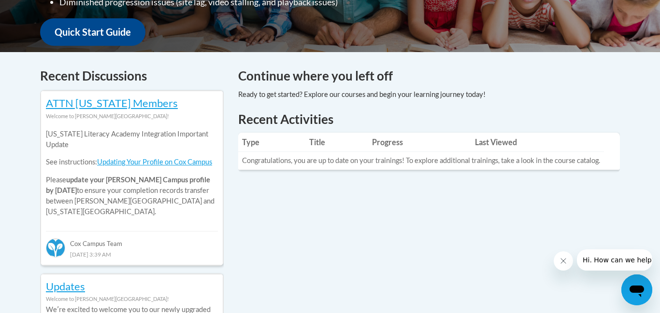
scroll to position [350, 0]
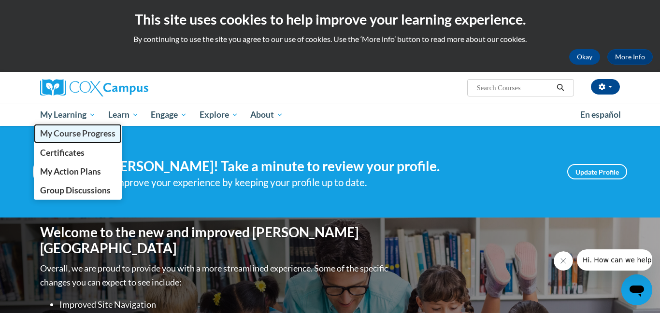
click at [60, 132] on span "My Course Progress" at bounding box center [77, 133] width 75 height 10
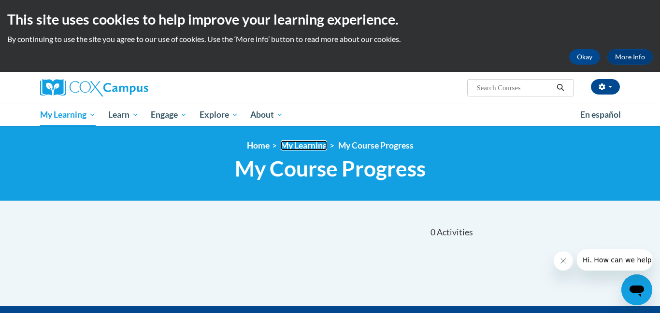
click at [292, 149] on link "My Learning" at bounding box center [304, 146] width 46 height 10
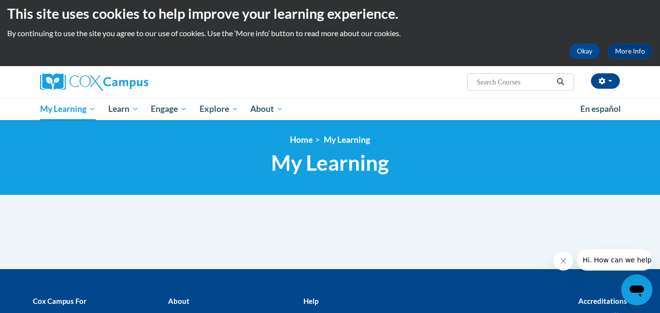
scroll to position [3, 0]
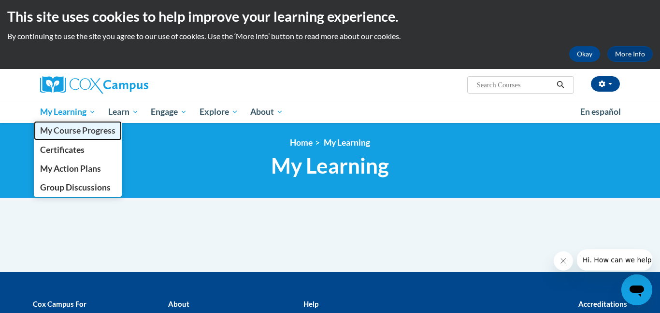
click at [69, 132] on span "My Course Progress" at bounding box center [77, 131] width 75 height 10
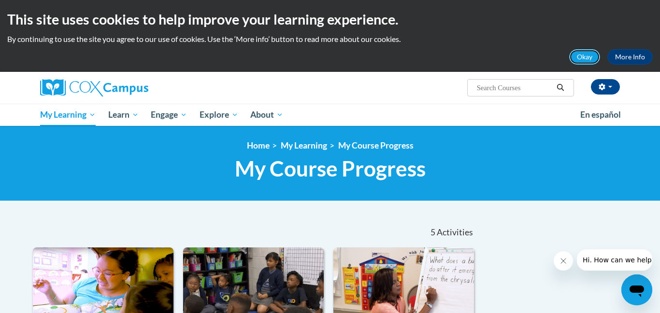
click at [582, 56] on button "Okay" at bounding box center [584, 56] width 31 height 15
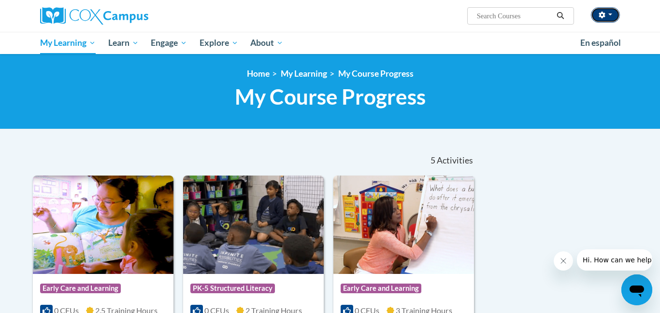
click at [607, 19] on button "button" at bounding box center [604, 14] width 29 height 15
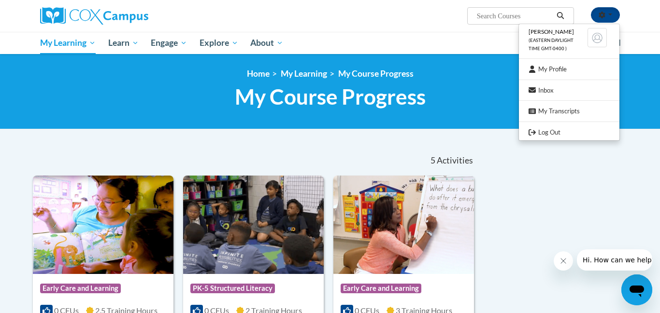
click at [653, 38] on div "Tyrell Cheevers (Eastern Daylight Time GMT-0400 ) My Profile Inbox My Transcrip…" at bounding box center [330, 27] width 660 height 54
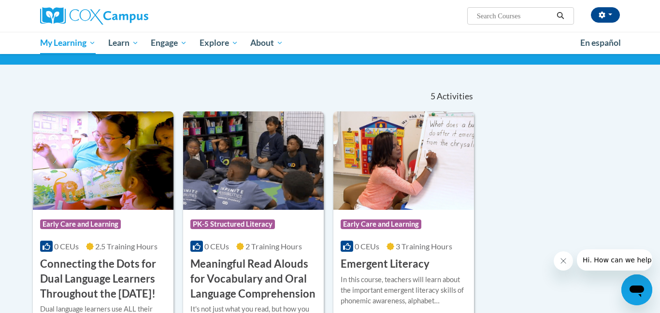
scroll to position [65, 0]
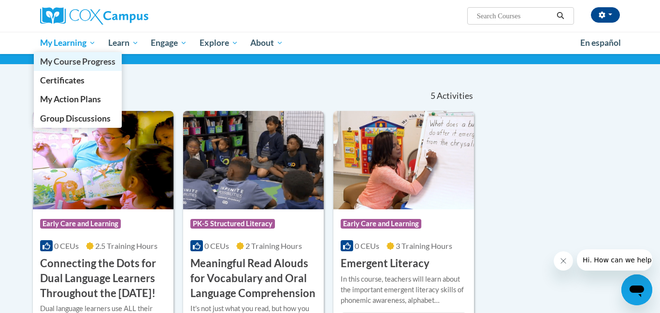
click at [78, 67] on link "My Course Progress" at bounding box center [78, 61] width 88 height 19
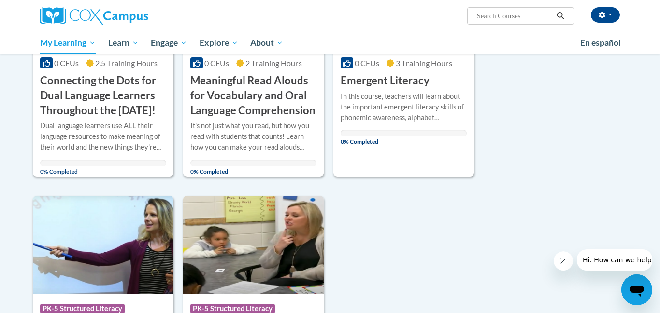
scroll to position [171, 0]
